Goal: Task Accomplishment & Management: Manage account settings

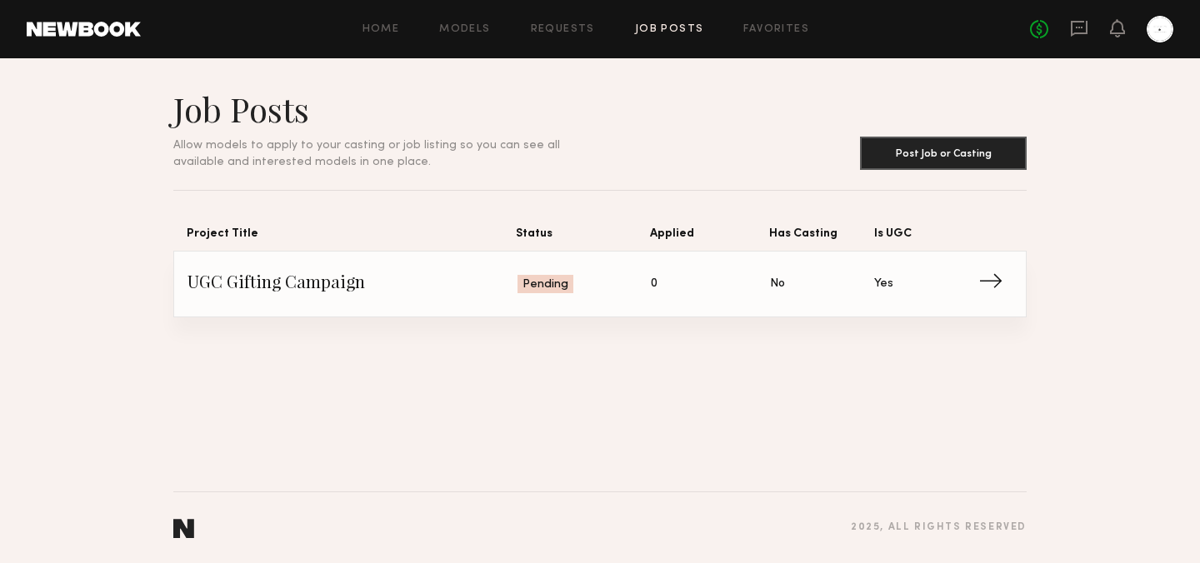
click at [1156, 32] on div at bounding box center [1160, 29] width 27 height 27
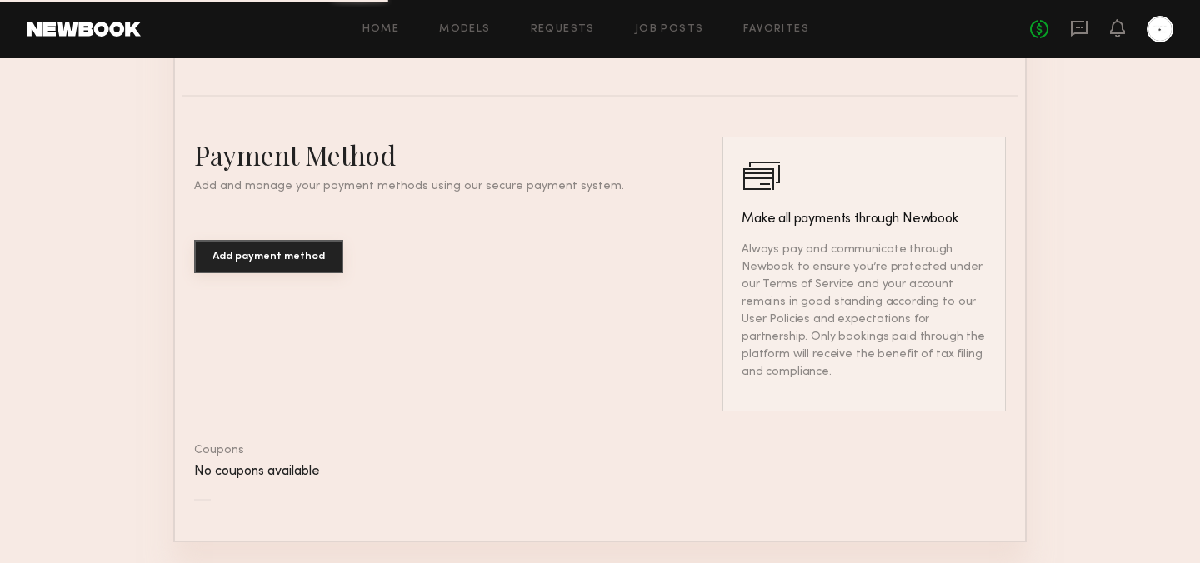
scroll to position [976, 0]
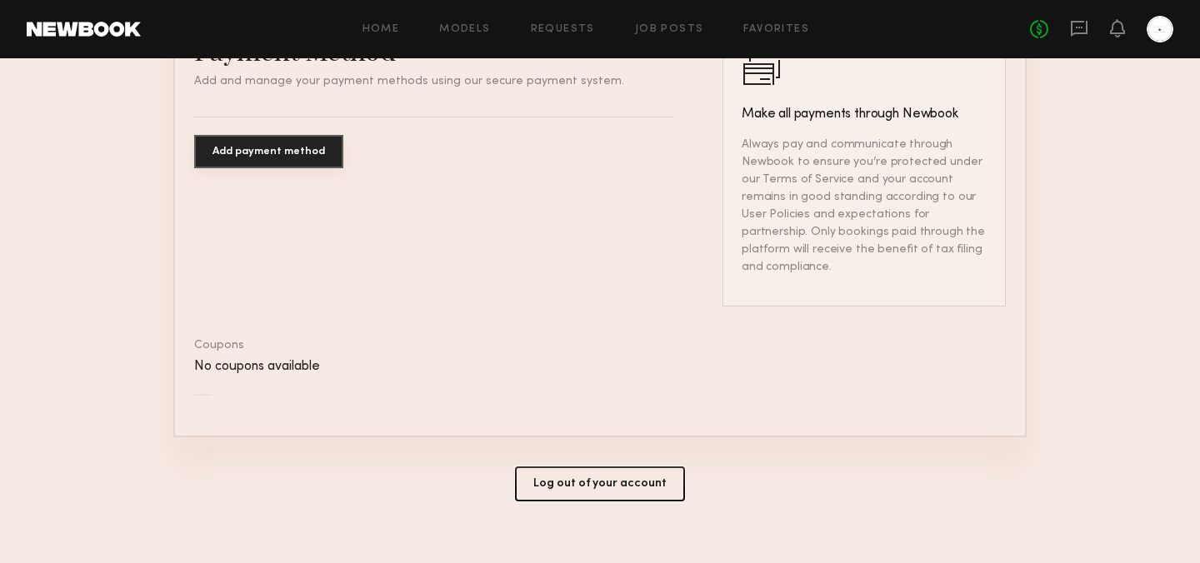
click at [617, 467] on button "Log out of your account" at bounding box center [600, 484] width 170 height 35
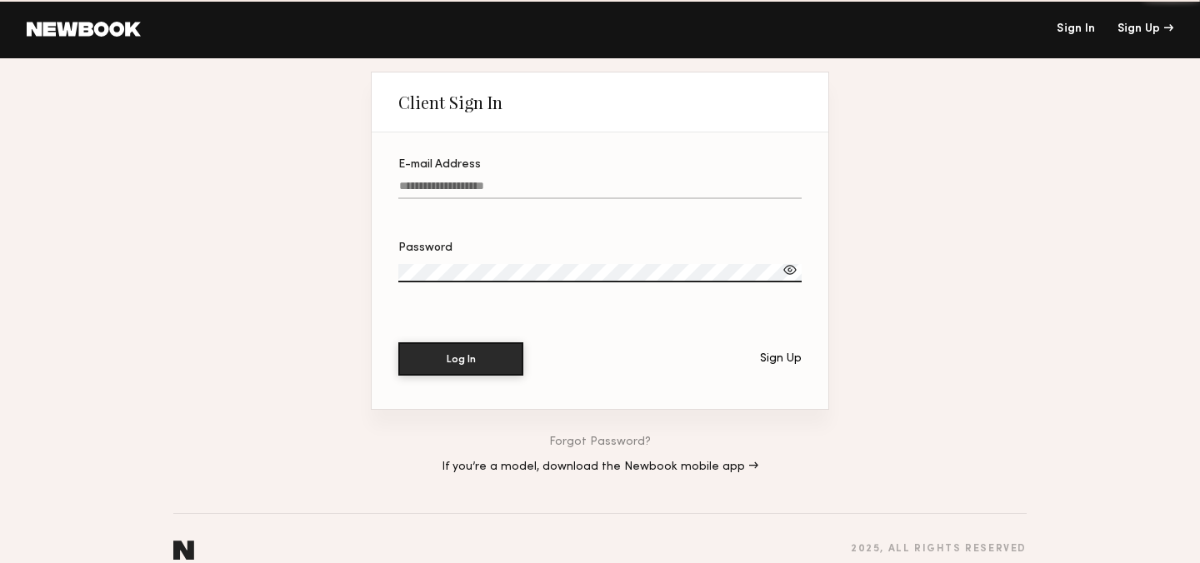
type input "**********"
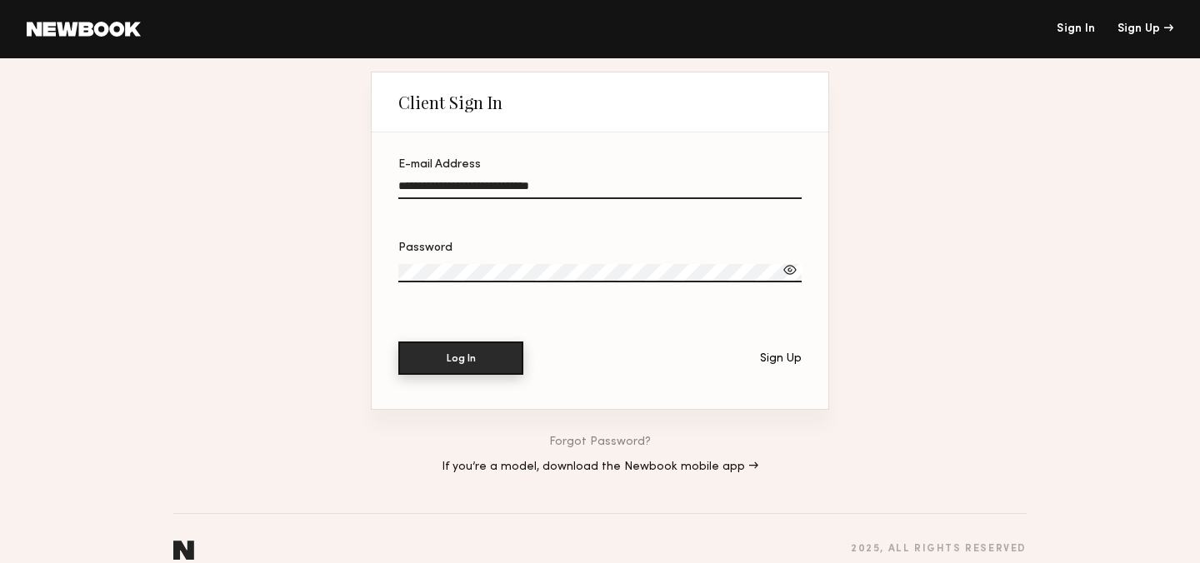
click at [468, 363] on button "Log In" at bounding box center [460, 358] width 125 height 33
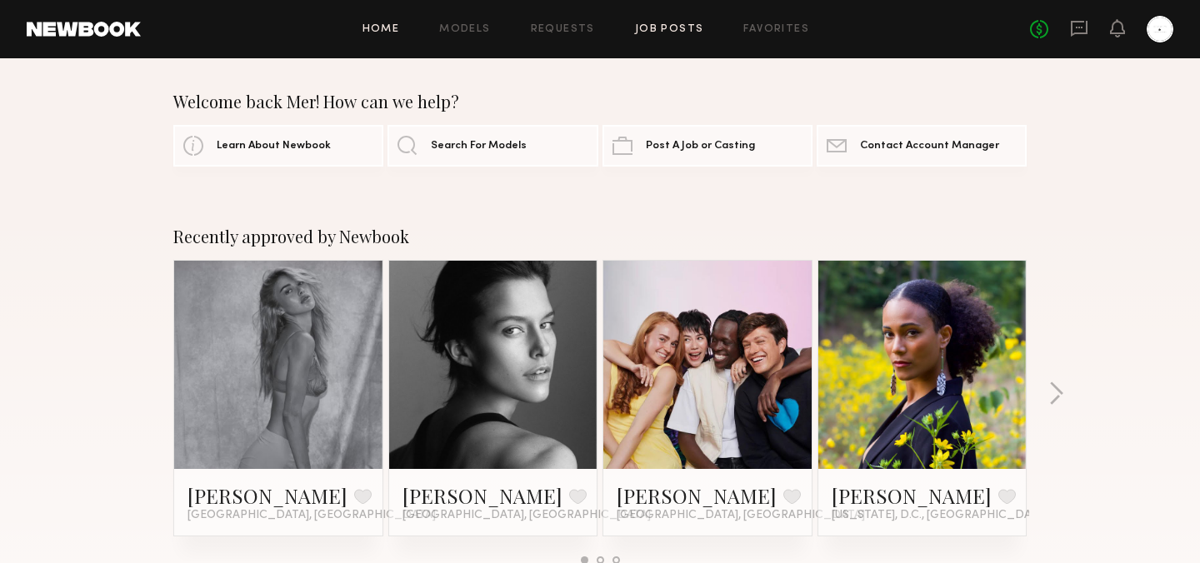
click at [680, 27] on link "Job Posts" at bounding box center [669, 29] width 69 height 11
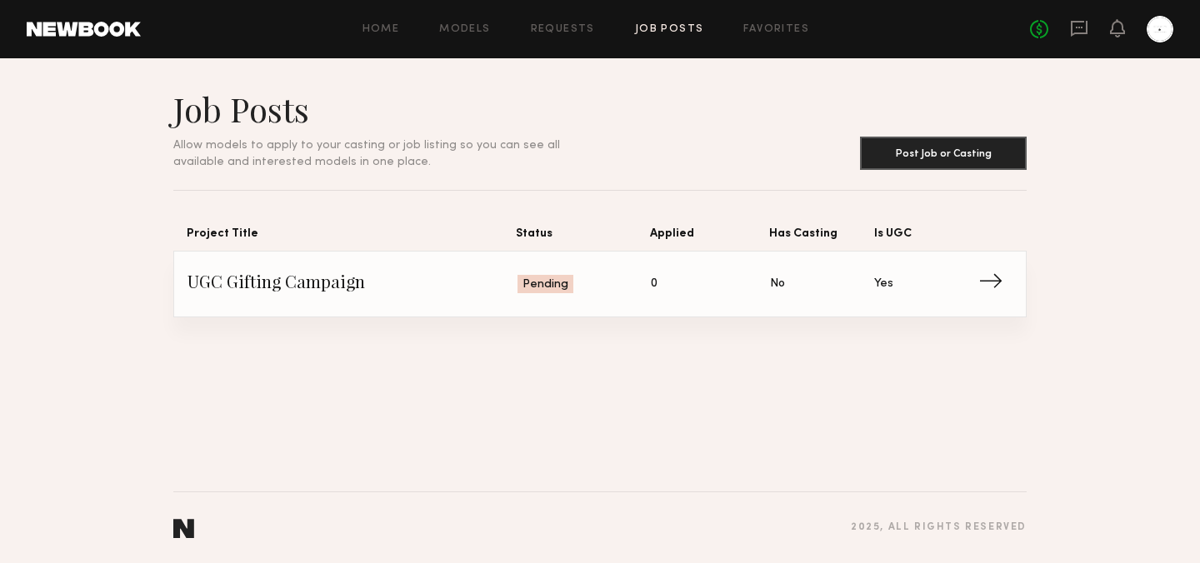
click at [584, 22] on div "Home Models Requests Job Posts Favorites Sign Out No fees up to $5,000" at bounding box center [657, 29] width 1032 height 27
click at [582, 31] on link "Requests" at bounding box center [563, 29] width 64 height 11
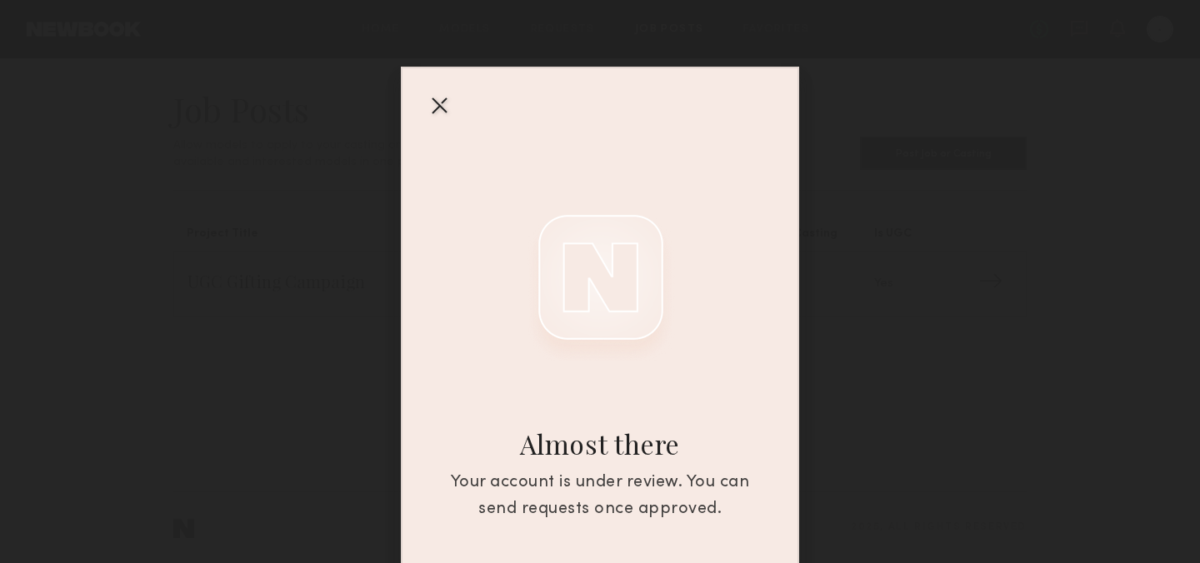
click at [440, 101] on div at bounding box center [439, 105] width 27 height 27
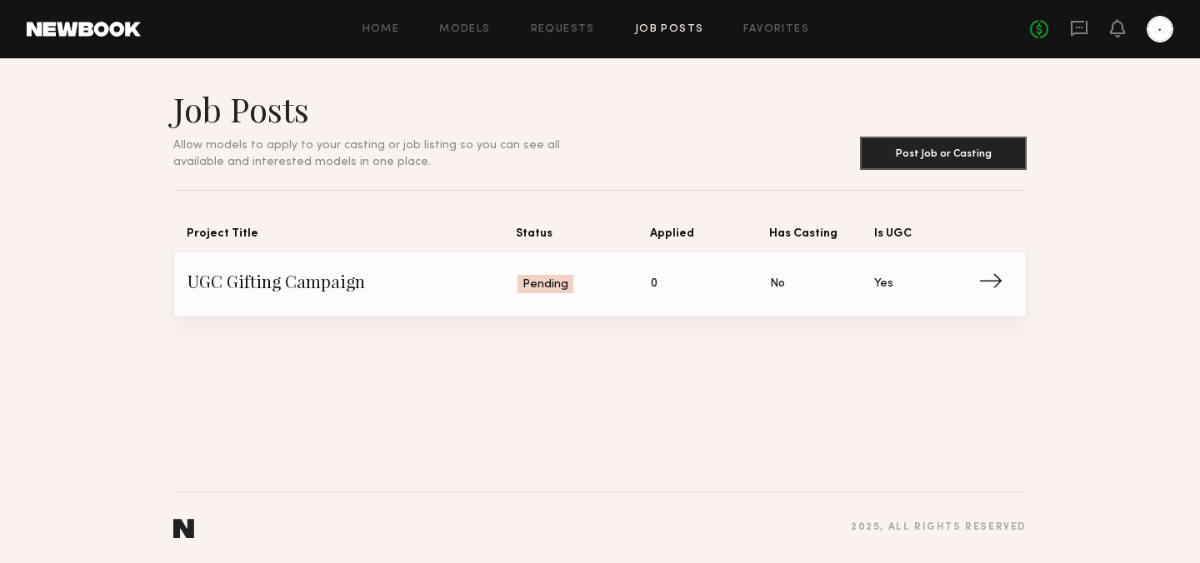
click at [91, 36] on link at bounding box center [84, 29] width 114 height 15
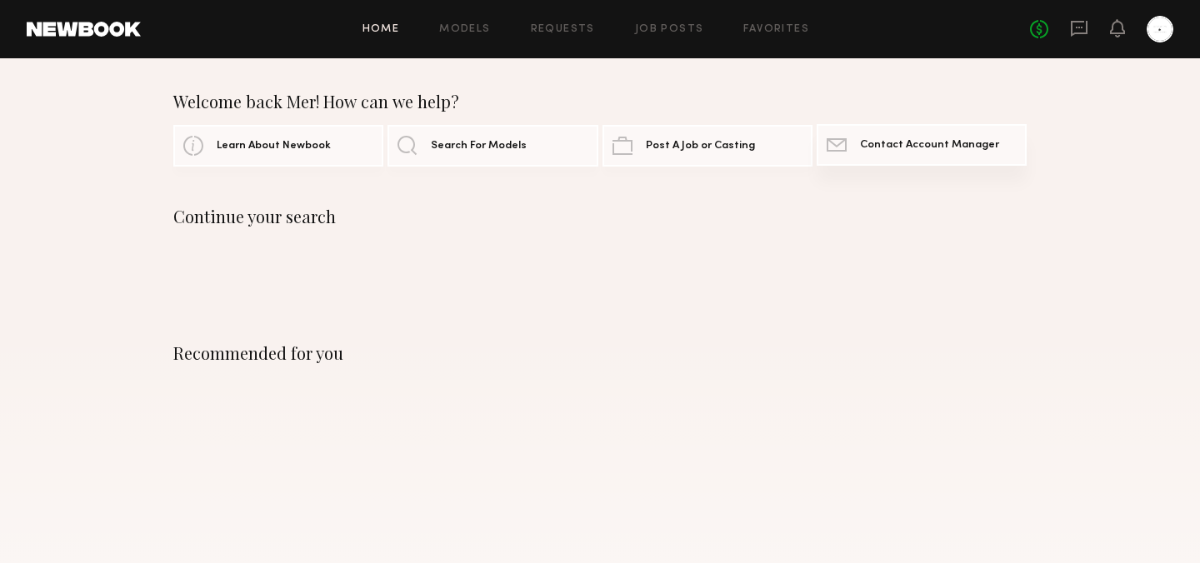
click at [962, 152] on link "Contact Newbook Contact Account Manager" at bounding box center [922, 145] width 210 height 42
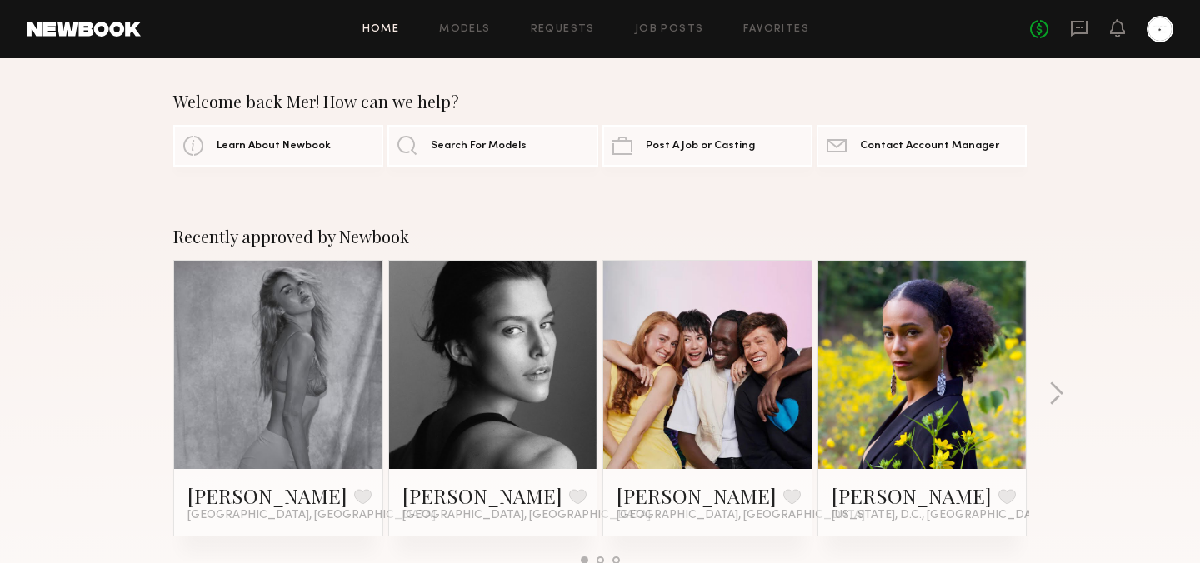
click at [691, 20] on div "Home Models Requests Job Posts Favorites Sign Out No fees up to $5,000" at bounding box center [657, 29] width 1032 height 27
click at [679, 26] on link "Job Posts" at bounding box center [669, 29] width 69 height 11
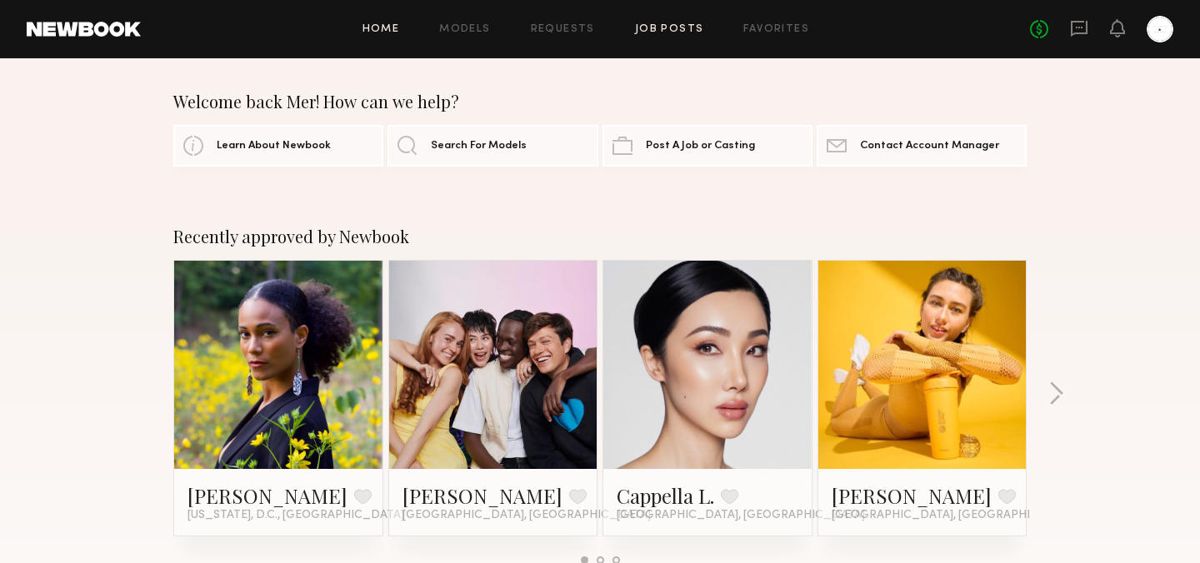
click at [677, 25] on link "Job Posts" at bounding box center [669, 29] width 69 height 11
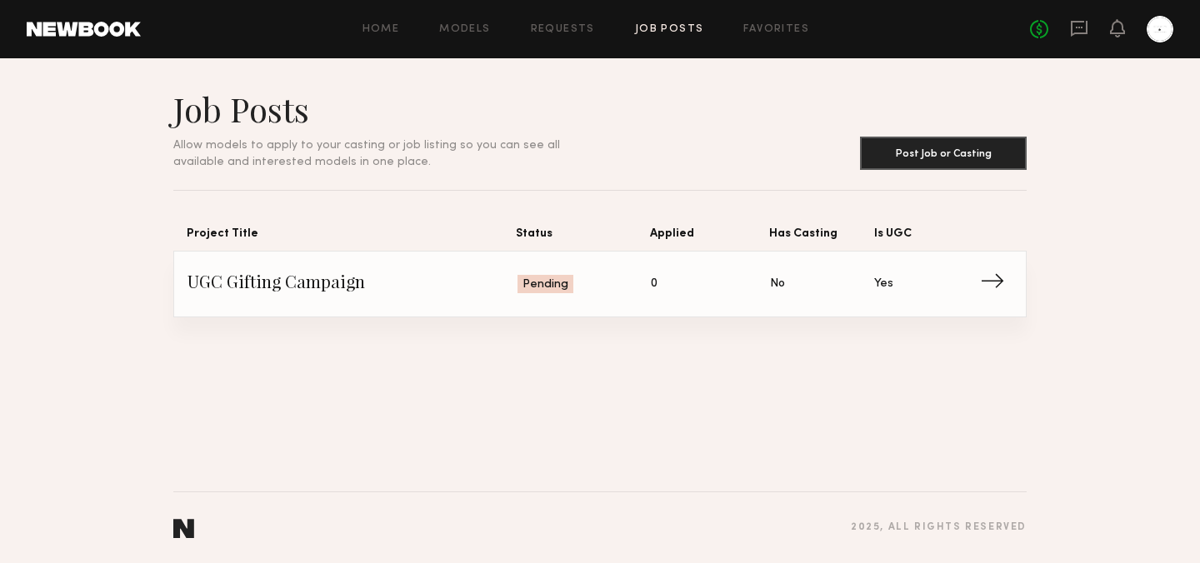
click at [807, 302] on link "UGC Gifting Campaign Status: Pending Applied: 0 Has Casting: No Is UGC: Yes →" at bounding box center [599, 284] width 825 height 65
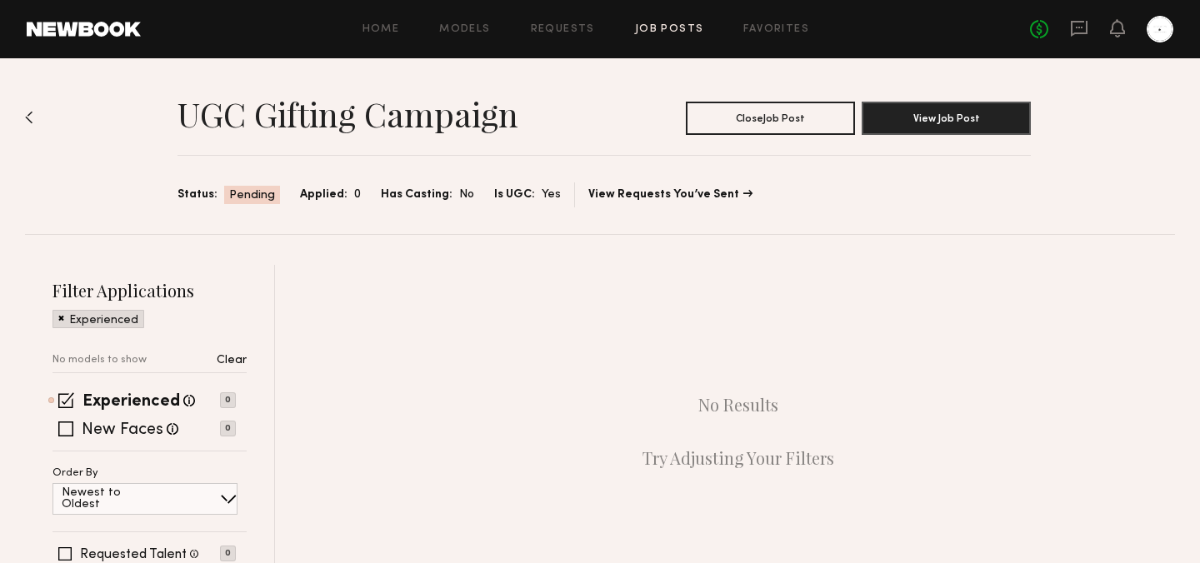
click at [32, 117] on img at bounding box center [29, 117] width 8 height 13
